Goal: Task Accomplishment & Management: Manage account settings

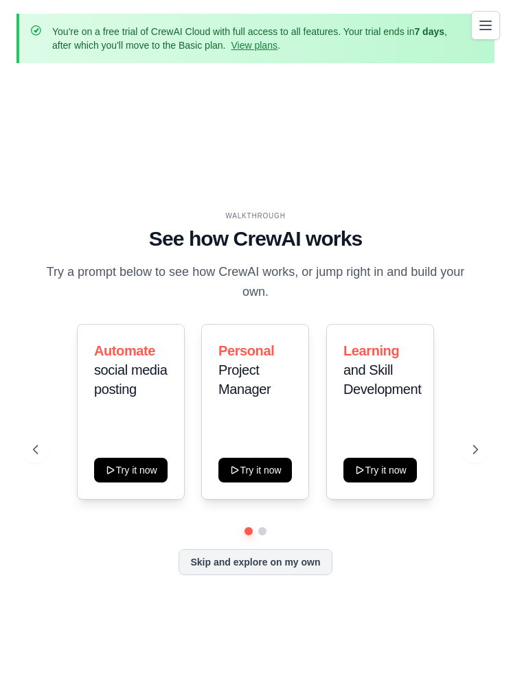
click at [473, 22] on button "Toggle navigation" at bounding box center [485, 25] width 29 height 29
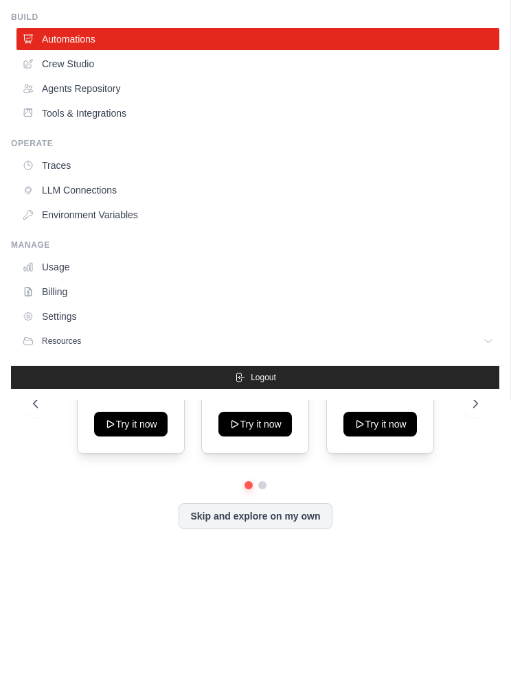
click at [89, 524] on div "alexanderjcarlson@gmail.com Settings Build Automations" at bounding box center [255, 343] width 511 height 687
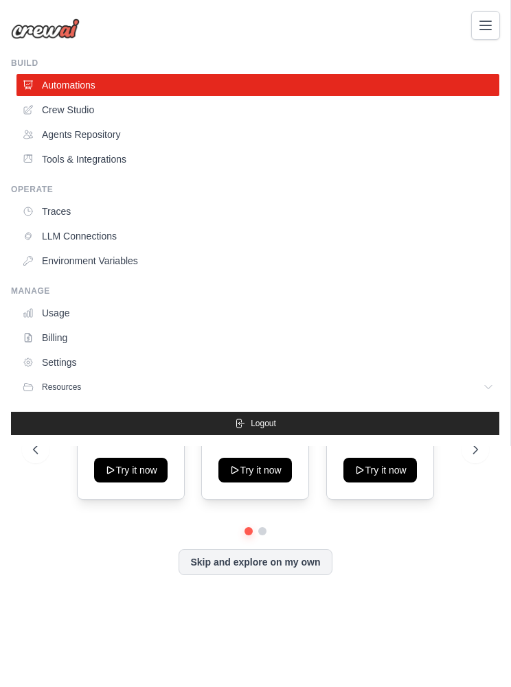
click at [42, 105] on link "Crew Studio" at bounding box center [257, 110] width 482 height 22
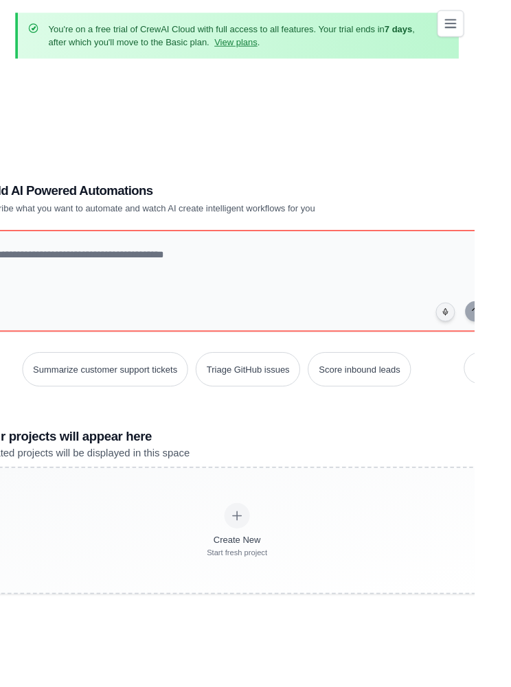
click at [259, 46] on link "View plans" at bounding box center [254, 45] width 46 height 11
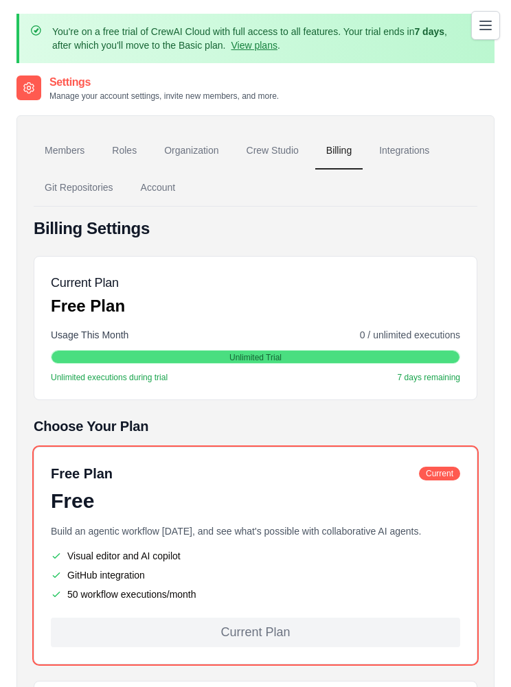
click at [417, 150] on link "Integrations" at bounding box center [404, 150] width 72 height 37
